Goal: Complete application form: Complete application form

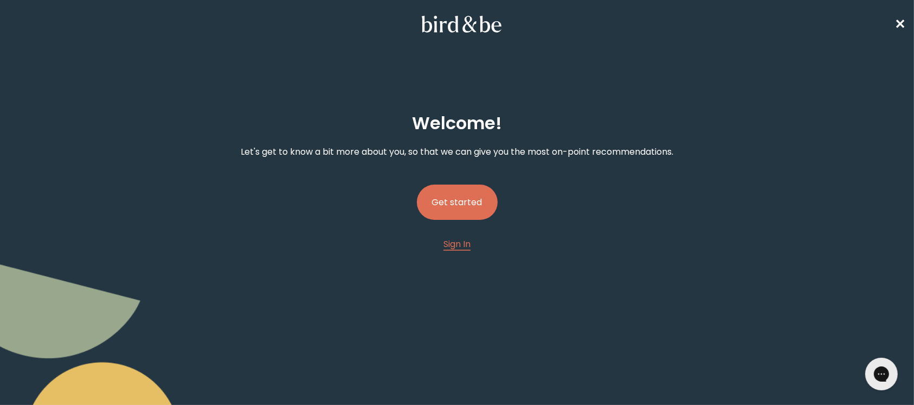
click at [492, 195] on button "Get started" at bounding box center [457, 201] width 81 height 35
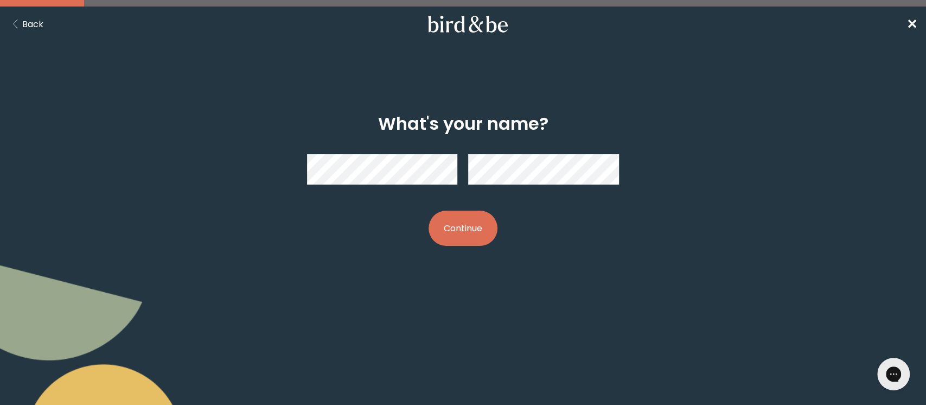
click at [480, 262] on div "What's your name? Continue" at bounding box center [463, 179] width 446 height 167
click at [453, 230] on button "Continue" at bounding box center [462, 227] width 69 height 35
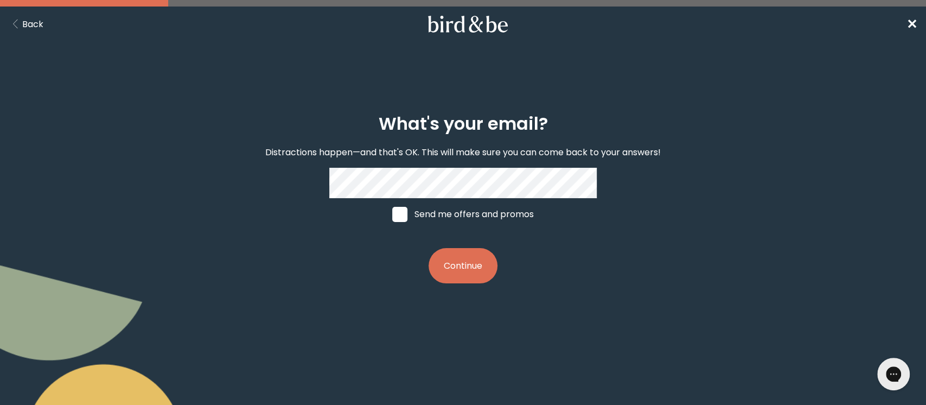
click at [332, 240] on div "What's your email? Distractions happen—and that's OK. This will make sure you c…" at bounding box center [463, 198] width 446 height 204
click at [447, 266] on button "Continue" at bounding box center [462, 265] width 69 height 35
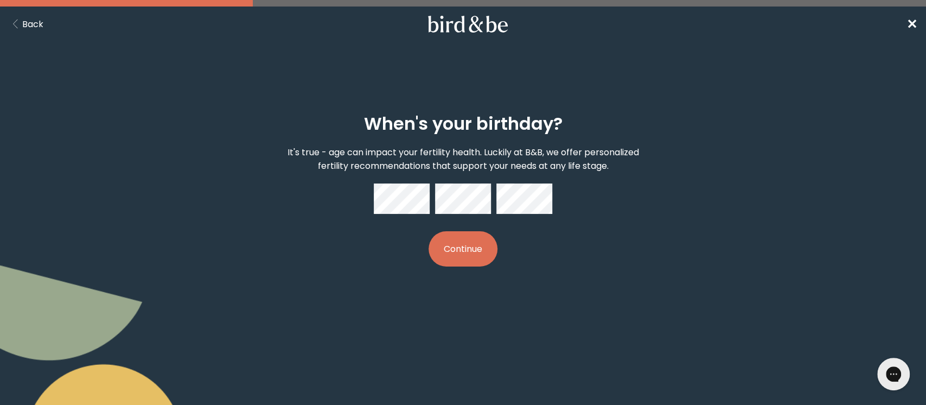
click at [465, 246] on button "Continue" at bounding box center [462, 248] width 69 height 35
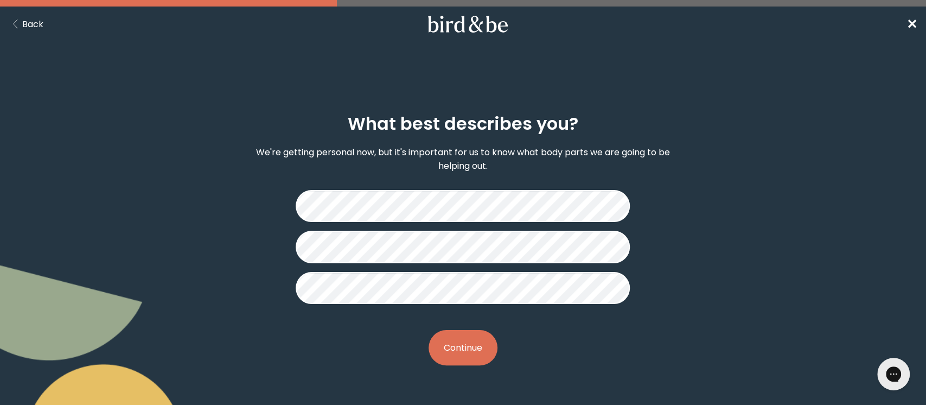
click at [457, 346] on button "Continue" at bounding box center [462, 347] width 69 height 35
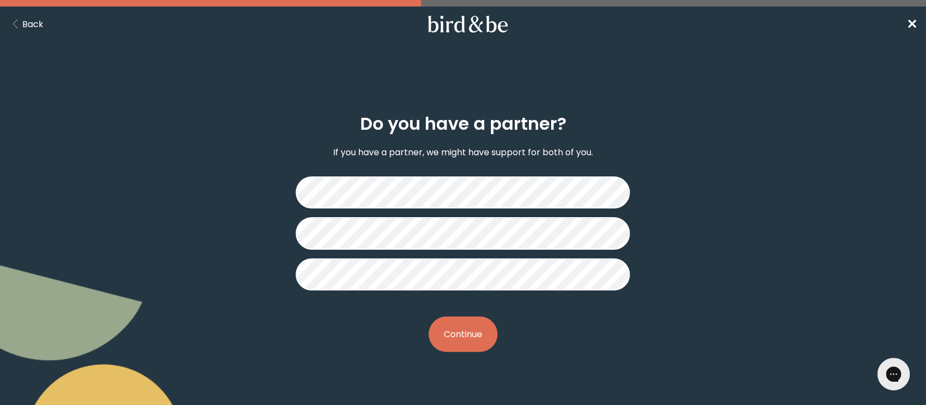
click at [457, 337] on button "Continue" at bounding box center [462, 333] width 69 height 35
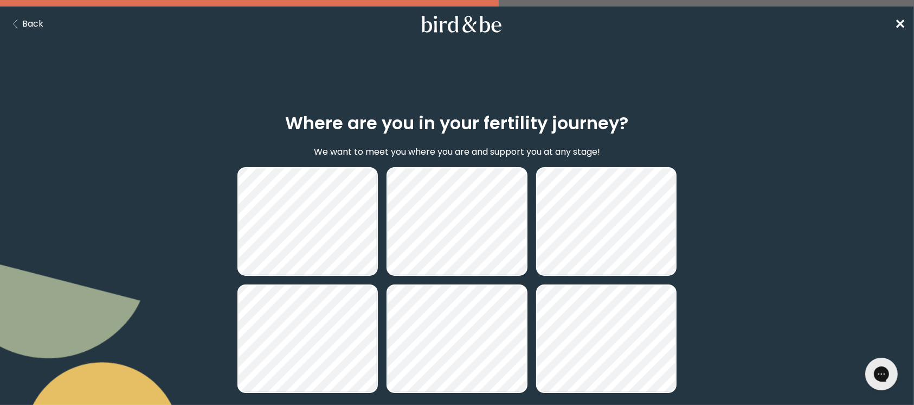
scroll to position [108, 0]
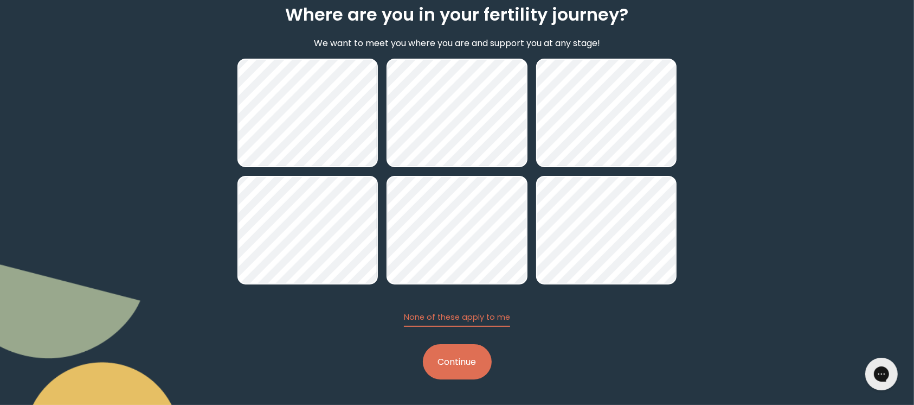
click at [450, 372] on button "Continue" at bounding box center [457, 361] width 69 height 35
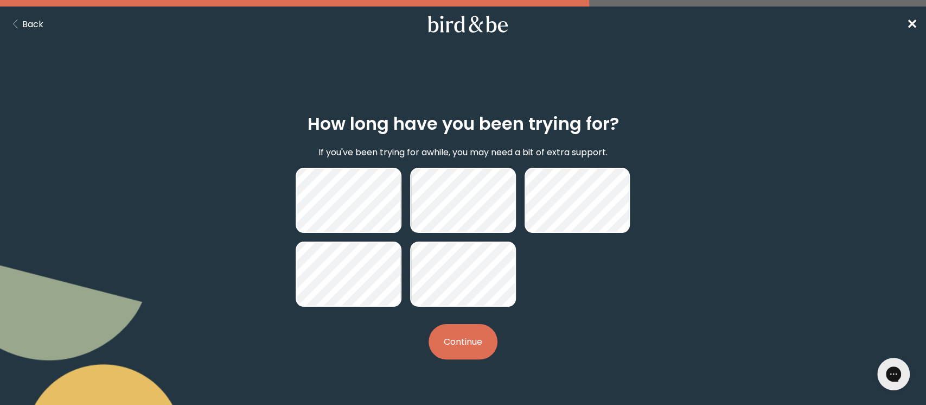
click at [480, 340] on button "Continue" at bounding box center [462, 341] width 69 height 35
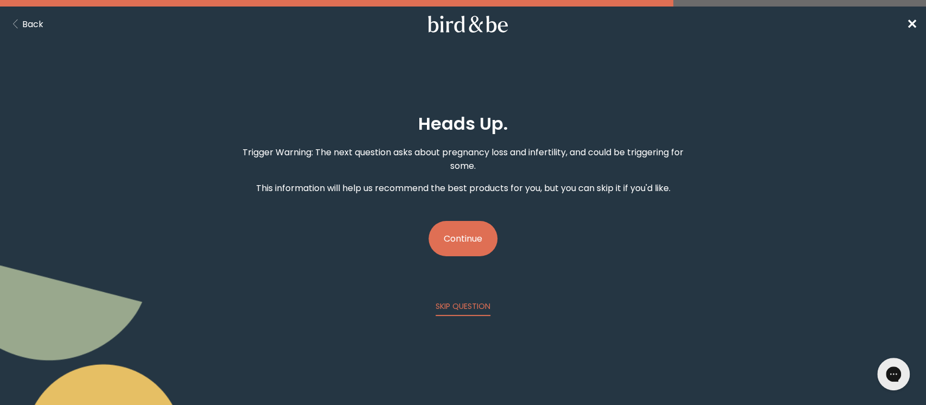
click at [461, 246] on button "Continue" at bounding box center [462, 238] width 69 height 35
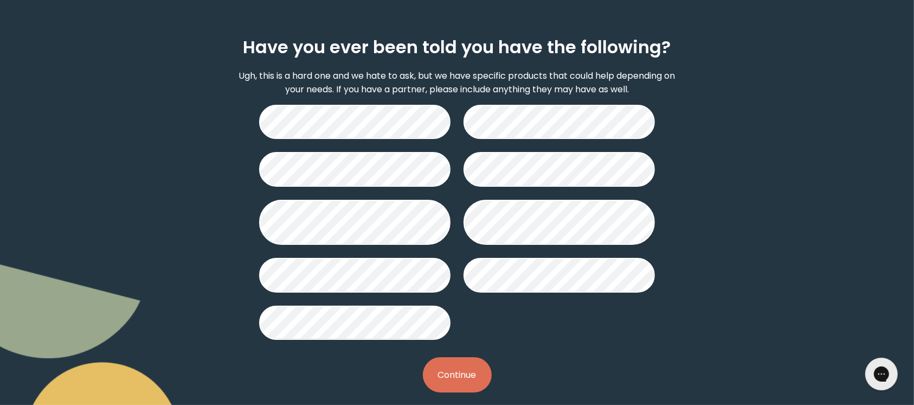
scroll to position [76, 0]
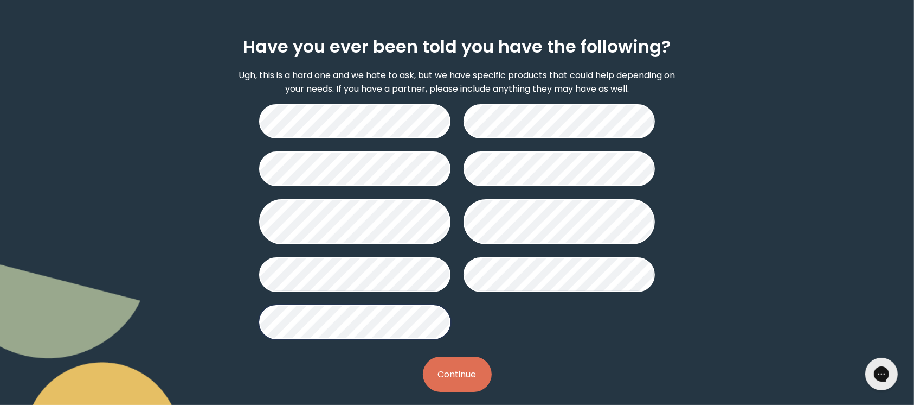
click at [466, 381] on button "Continue" at bounding box center [457, 373] width 69 height 35
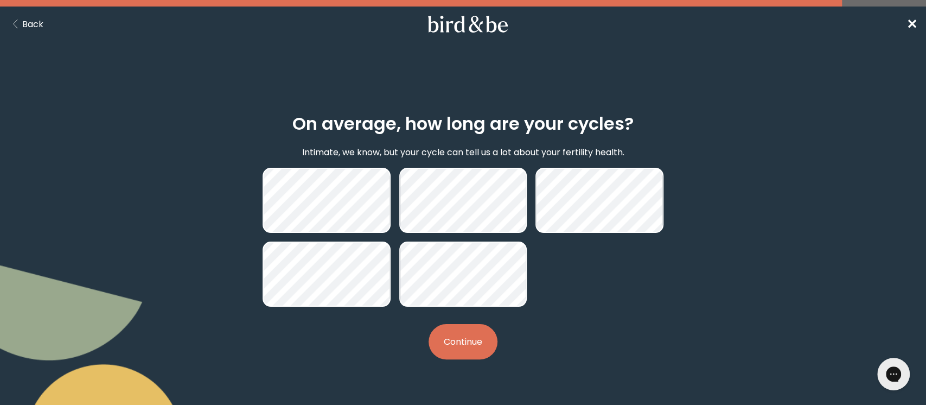
click at [482, 341] on button "Continue" at bounding box center [462, 341] width 69 height 35
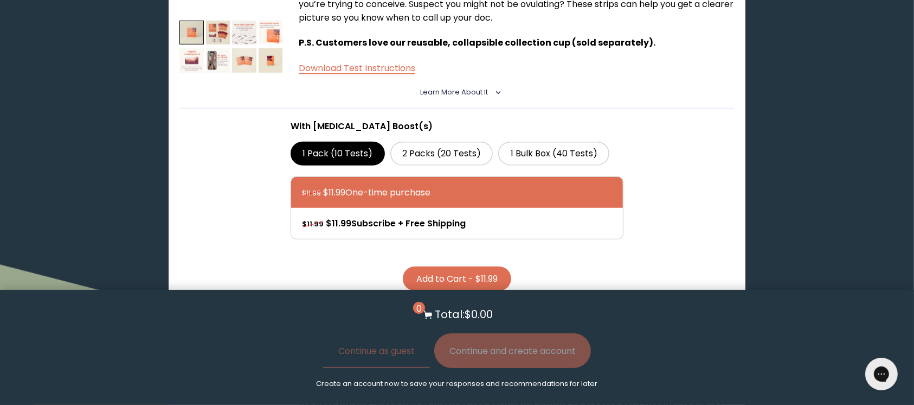
scroll to position [503, 0]
